Goal: Transaction & Acquisition: Purchase product/service

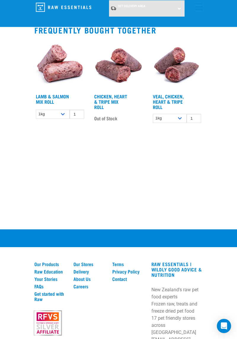
scroll to position [503, 0]
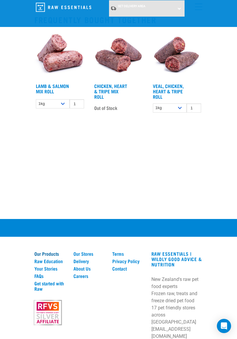
click at [48, 252] on link "Our Products" at bounding box center [50, 253] width 32 height 5
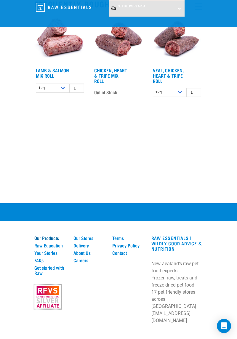
scroll to position [521, 0]
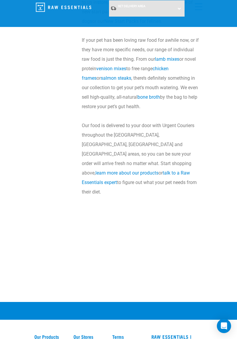
scroll to position [1881, 0]
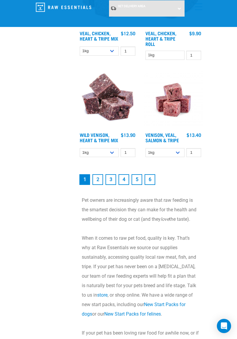
click at [100, 185] on link "2" at bounding box center [98, 179] width 11 height 11
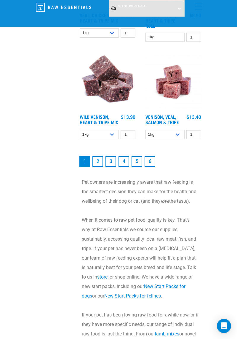
scroll to position [1607, 0]
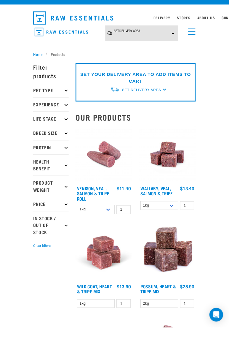
scroll to position [11, 0]
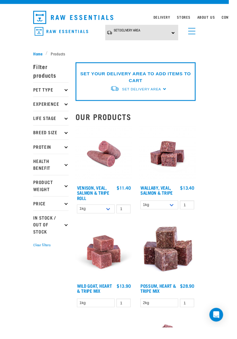
click at [68, 137] on icon at bounding box center [68, 137] width 3 height 3
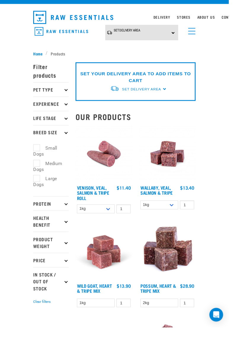
click at [40, 193] on label "Large Dogs" at bounding box center [46, 189] width 25 height 14
click at [38, 186] on input "Large Dogs" at bounding box center [36, 184] width 4 height 4
checkbox input "true"
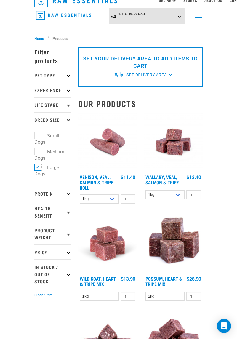
scroll to position [30, 0]
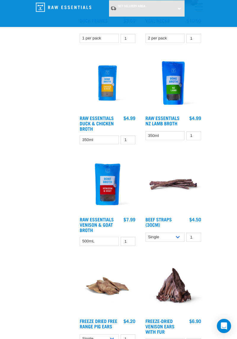
scroll to position [1019, 0]
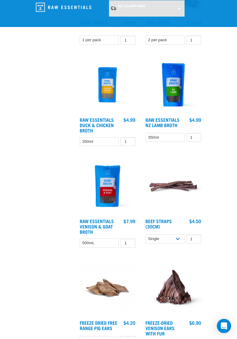
click at [176, 85] on img at bounding box center [173, 84] width 59 height 59
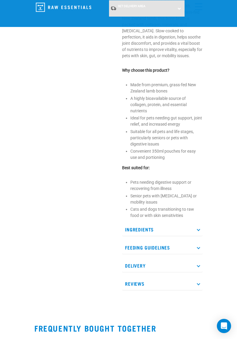
scroll to position [238, 0]
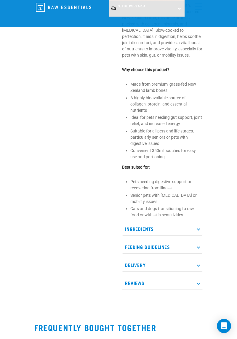
click at [201, 228] on p "Ingredients" at bounding box center [162, 228] width 81 height 13
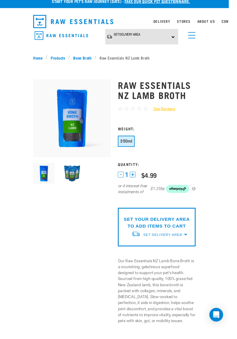
scroll to position [5, 0]
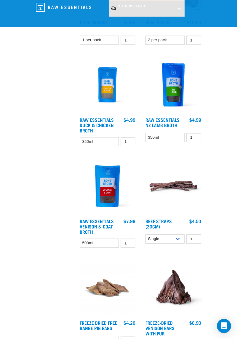
click at [114, 203] on img at bounding box center [107, 186] width 59 height 59
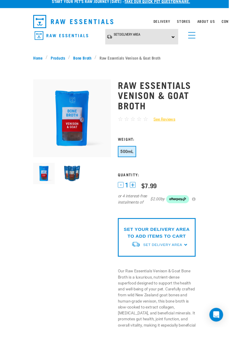
scroll to position [6, 0]
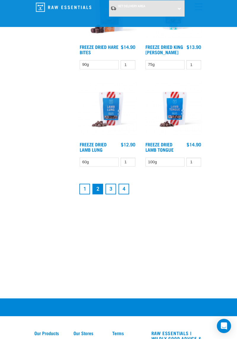
scroll to position [1495, 0]
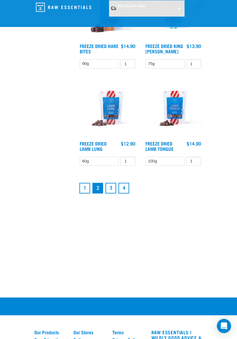
click at [113, 186] on link "3" at bounding box center [111, 188] width 11 height 11
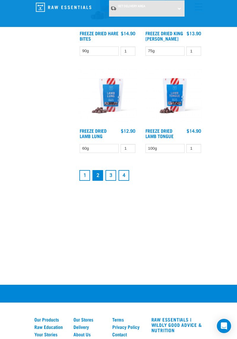
scroll to position [1514, 0]
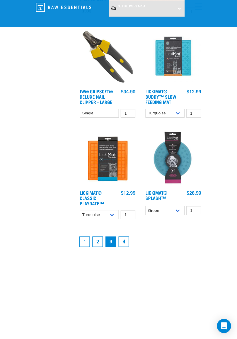
scroll to position [1452, 0]
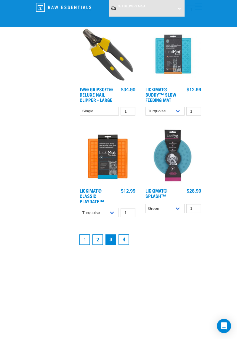
click at [125, 239] on link "4" at bounding box center [124, 240] width 11 height 11
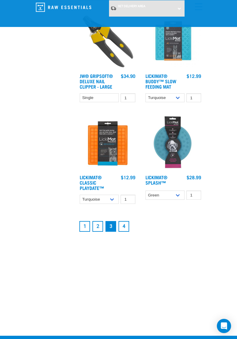
scroll to position [1471, 0]
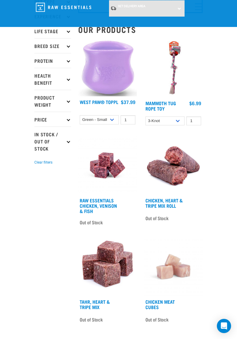
scroll to position [57, 0]
click at [179, 172] on img at bounding box center [173, 165] width 59 height 59
